Goal: Information Seeking & Learning: Learn about a topic

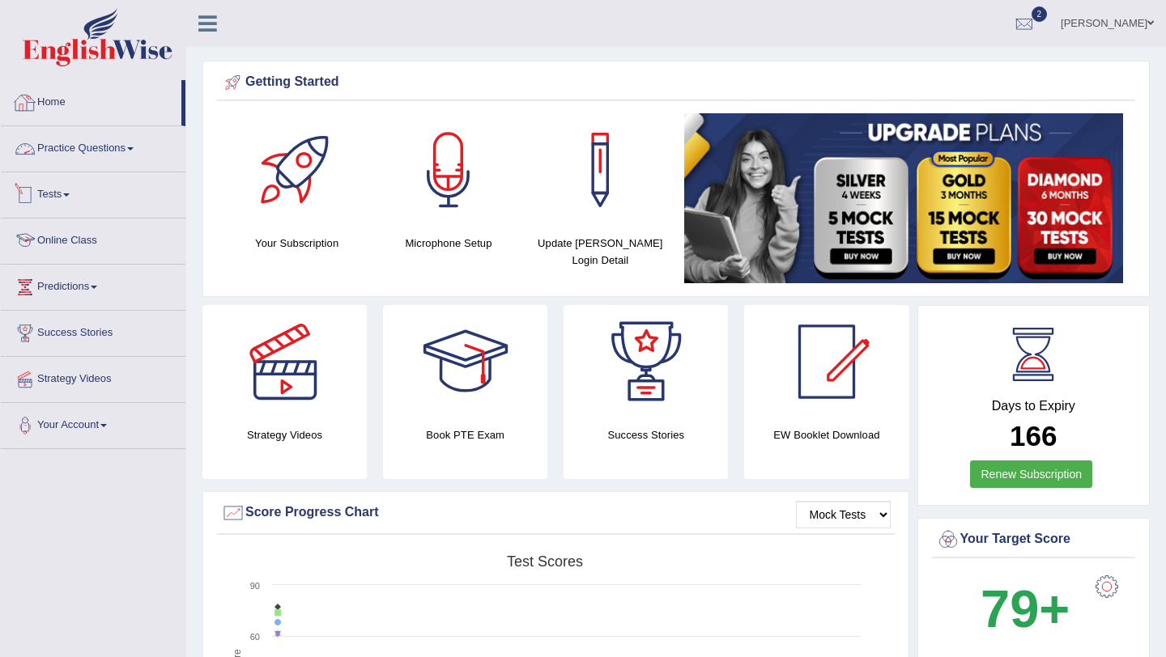
click at [72, 232] on link "Online Class" at bounding box center [93, 239] width 185 height 40
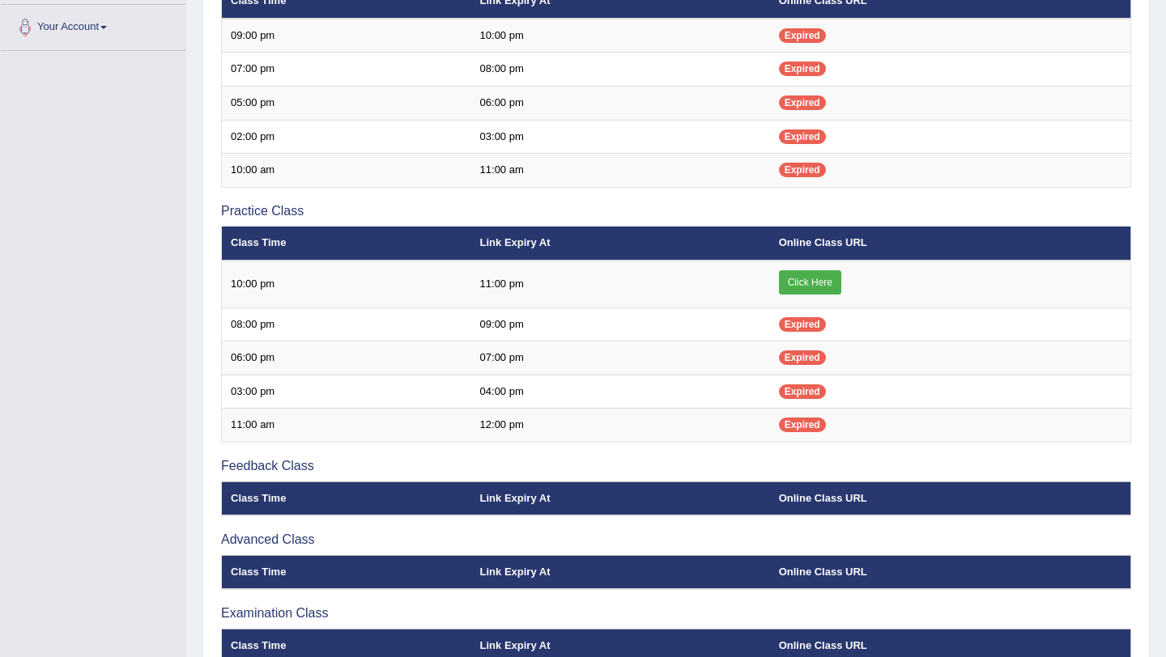
scroll to position [401, 0]
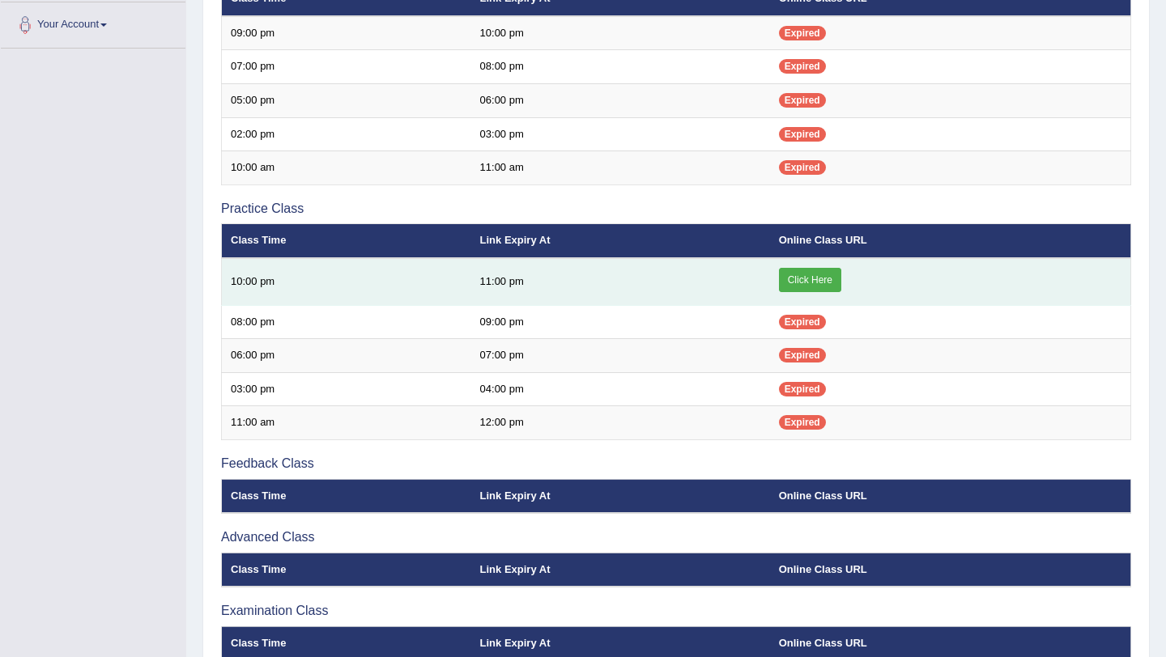
click at [822, 278] on link "Click Here" at bounding box center [810, 280] width 62 height 24
